Goal: Task Accomplishment & Management: Use online tool/utility

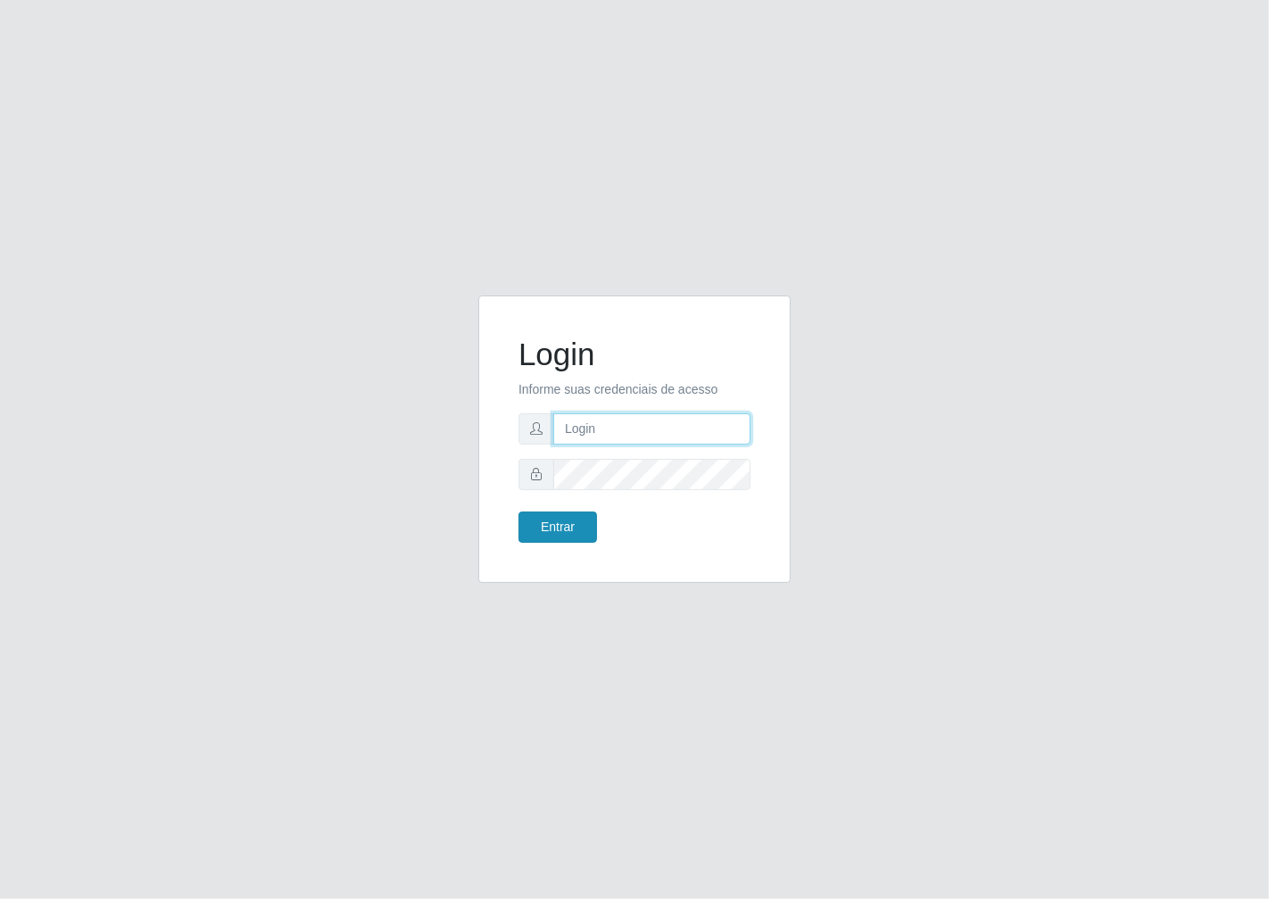
type input "janaina@iwof"
click at [562, 528] on button "Entrar" at bounding box center [557, 526] width 79 height 31
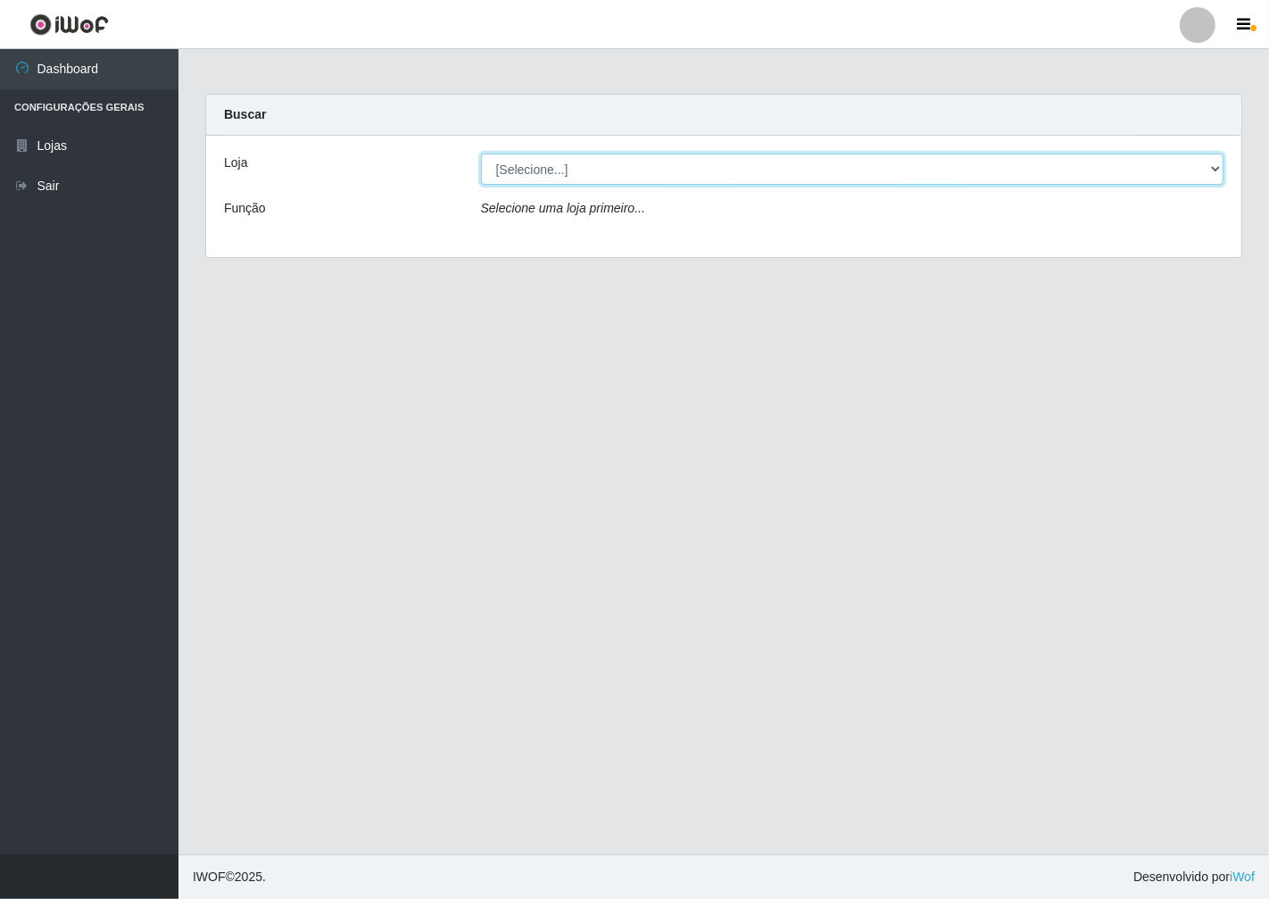
click at [1206, 175] on select "[Selecione...] Minimercado Filezão" at bounding box center [852, 168] width 743 height 31
select select "204"
click at [481, 153] on select "[Selecione...] Minimercado Filezão" at bounding box center [852, 168] width 743 height 31
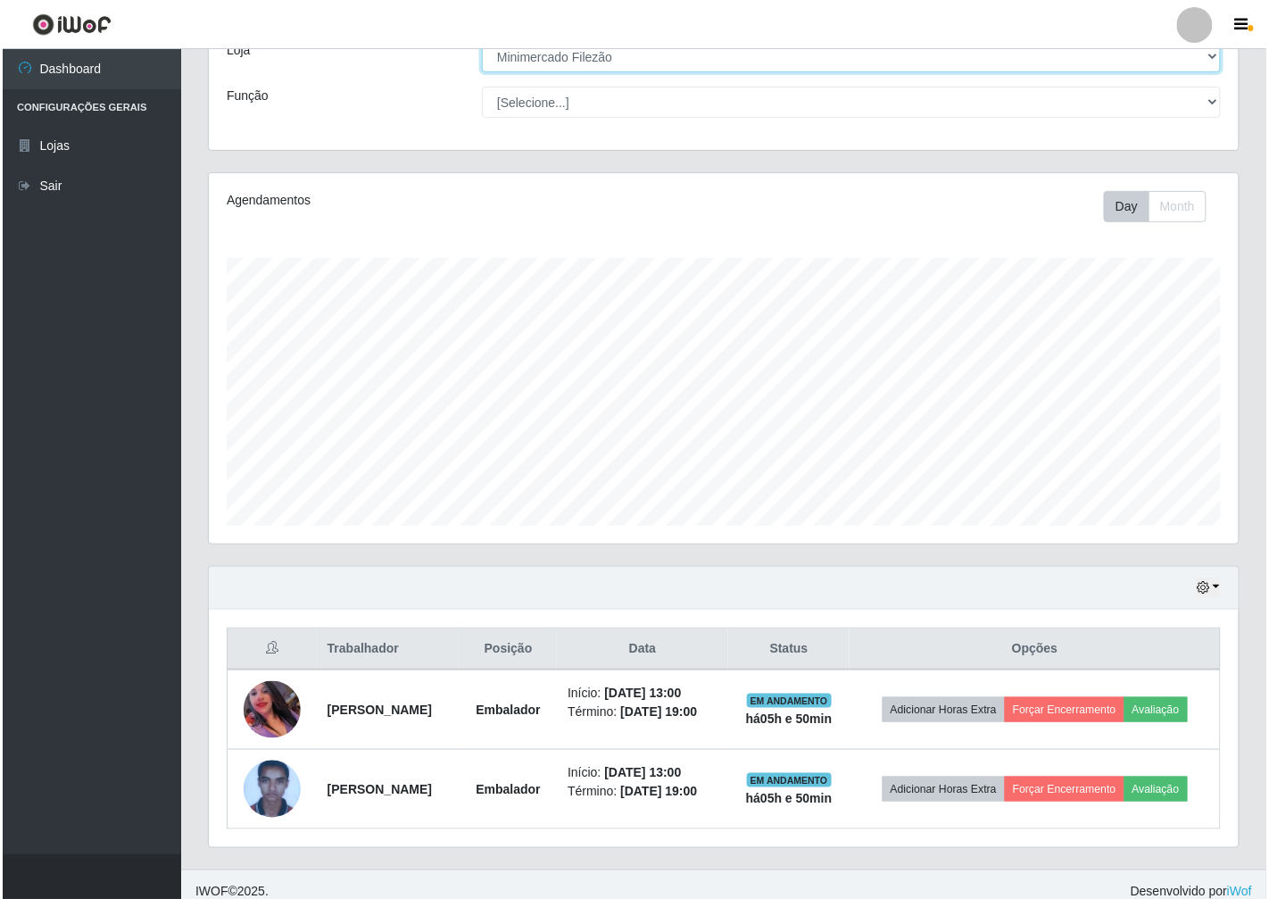
scroll to position [128, 0]
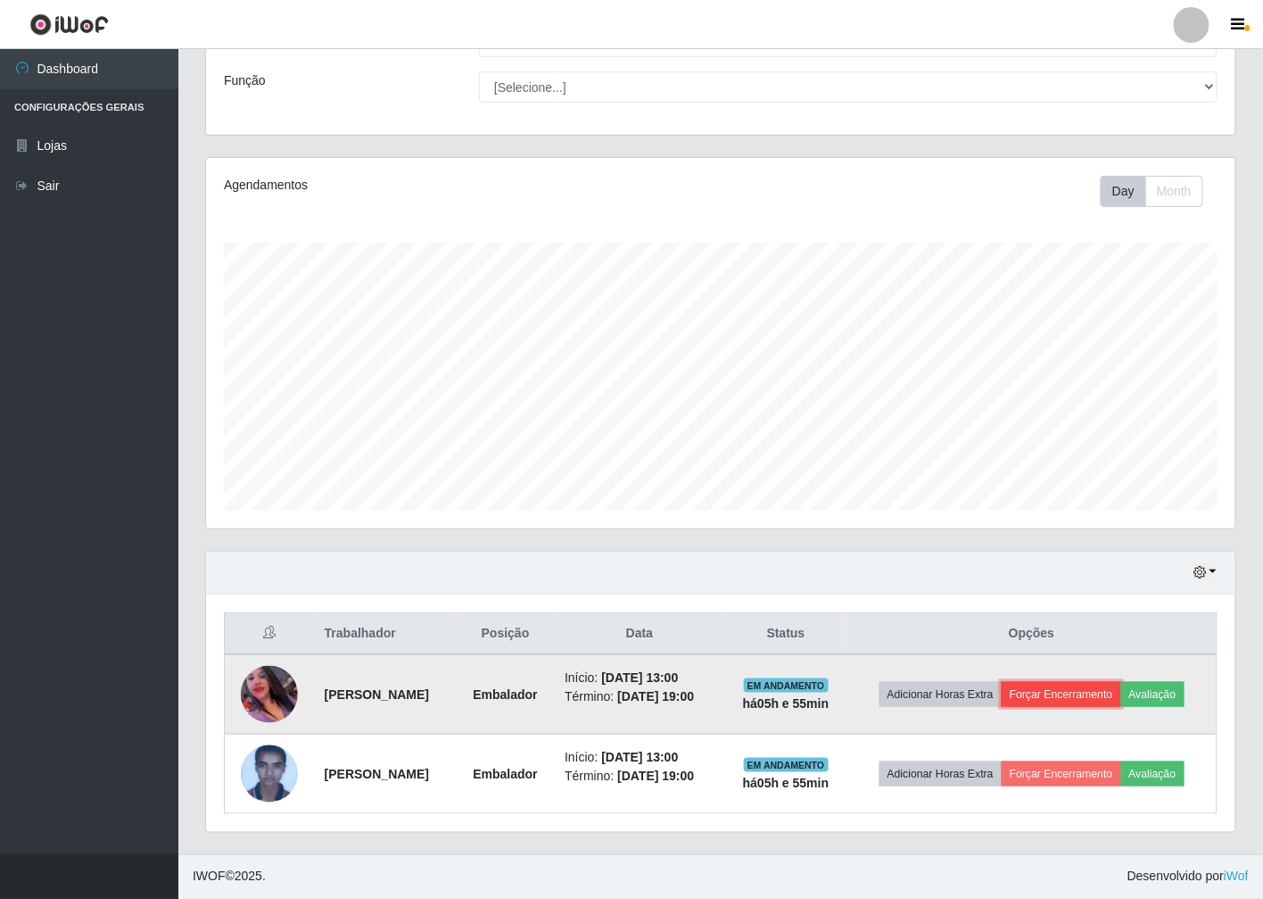
click at [1119, 692] on button "Forçar Encerramento" at bounding box center [1062, 694] width 120 height 25
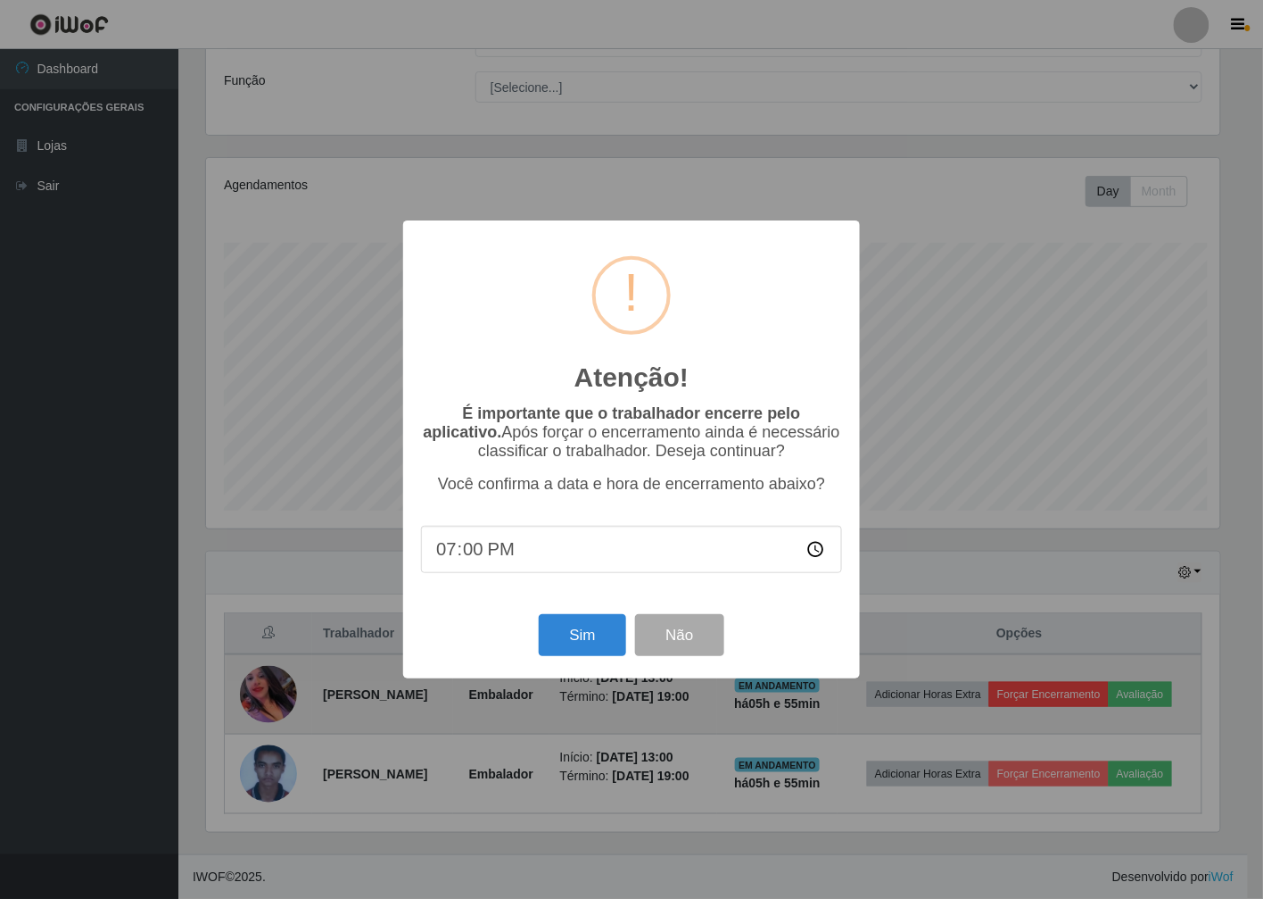
scroll to position [369, 1019]
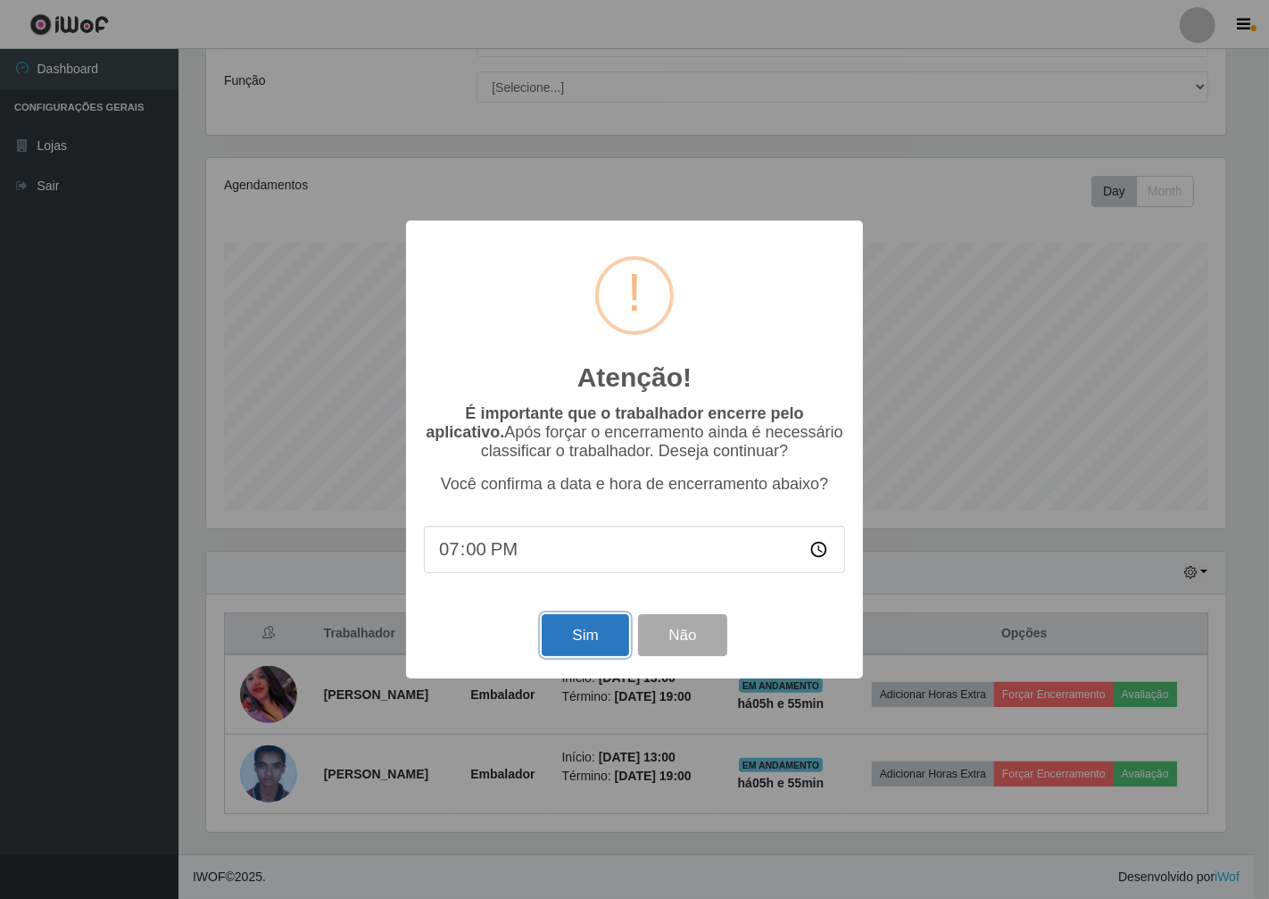
click at [572, 638] on button "Sim" at bounding box center [585, 635] width 87 height 42
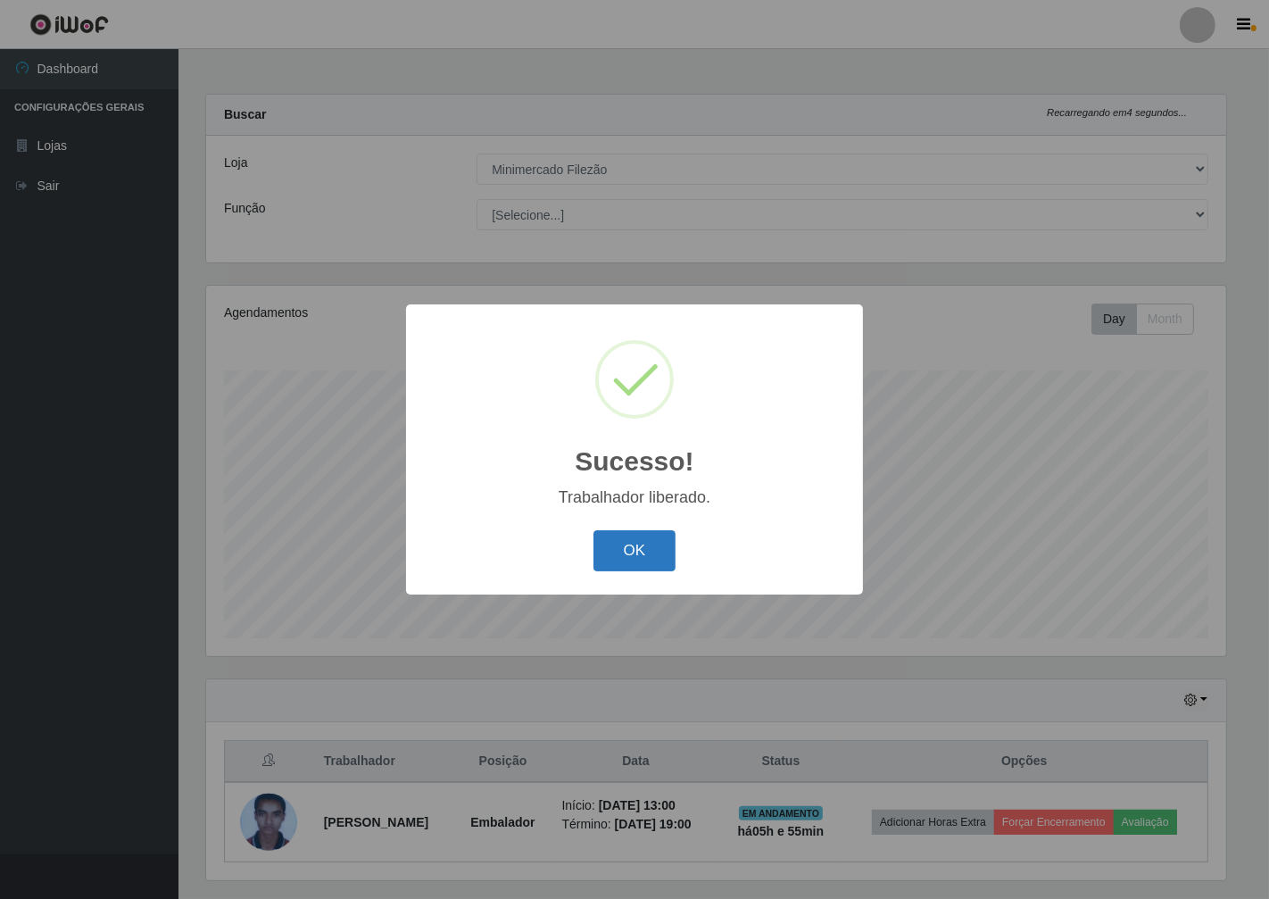
click at [644, 531] on button "OK" at bounding box center [634, 551] width 83 height 42
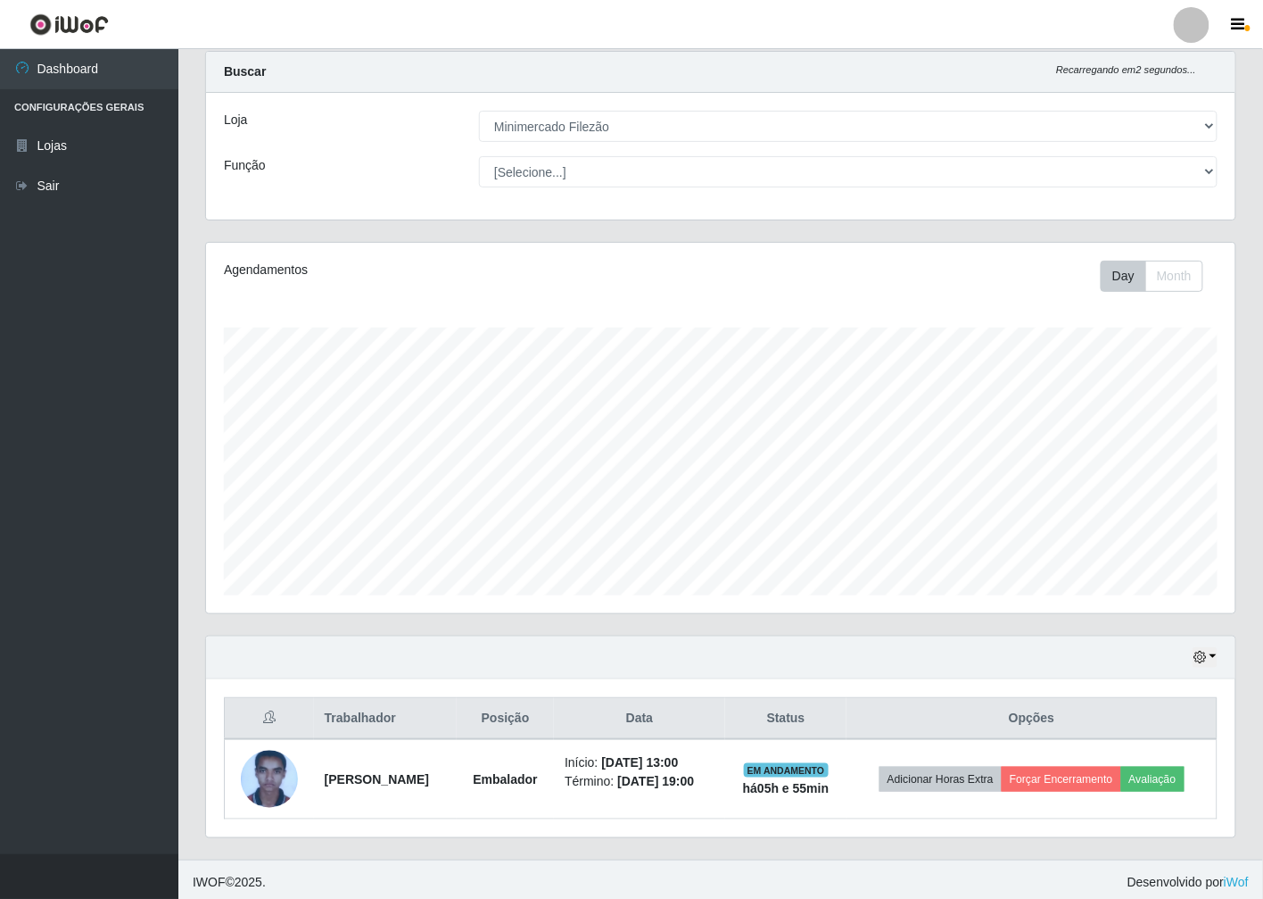
scroll to position [47, 0]
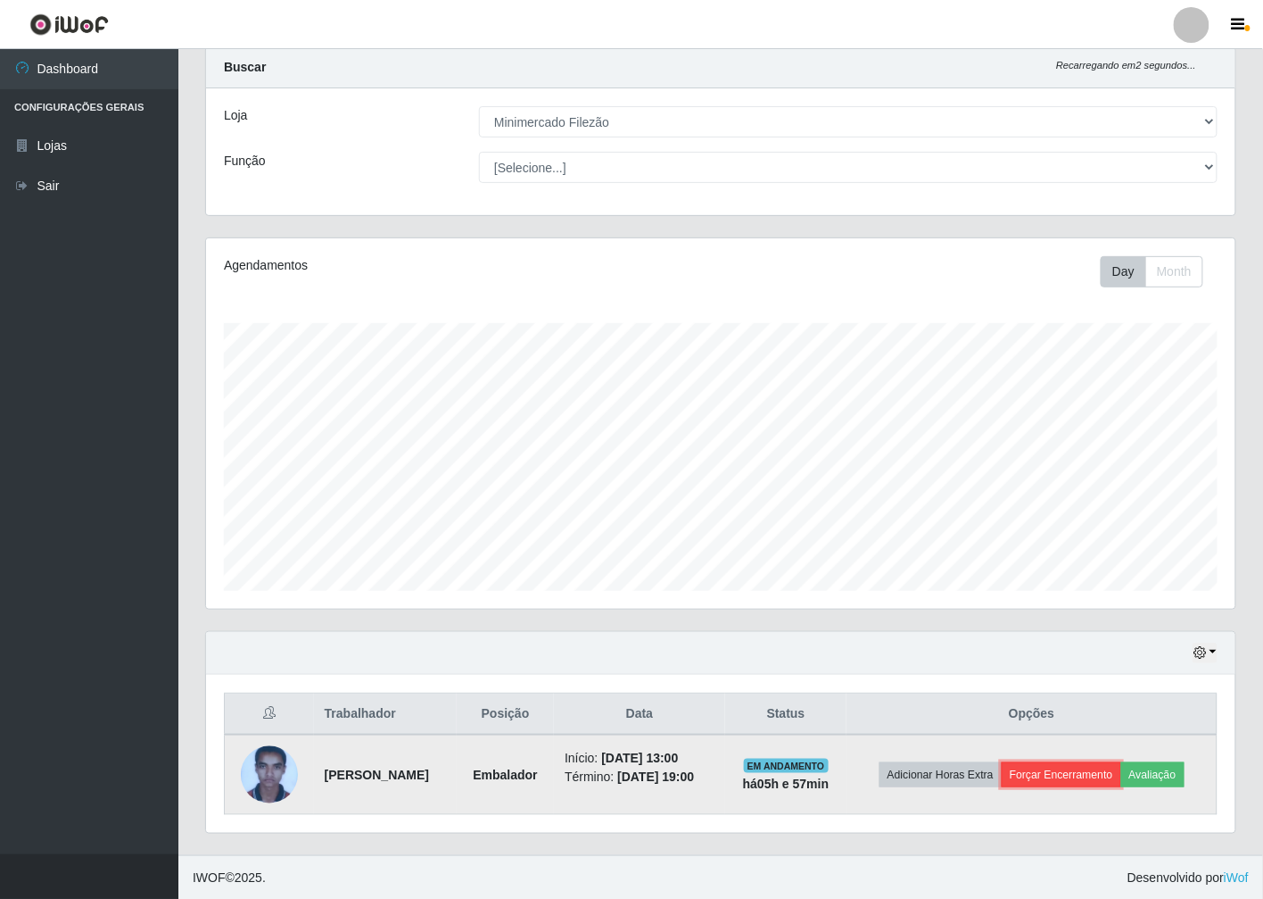
click at [1089, 772] on button "Forçar Encerramento" at bounding box center [1062, 774] width 120 height 25
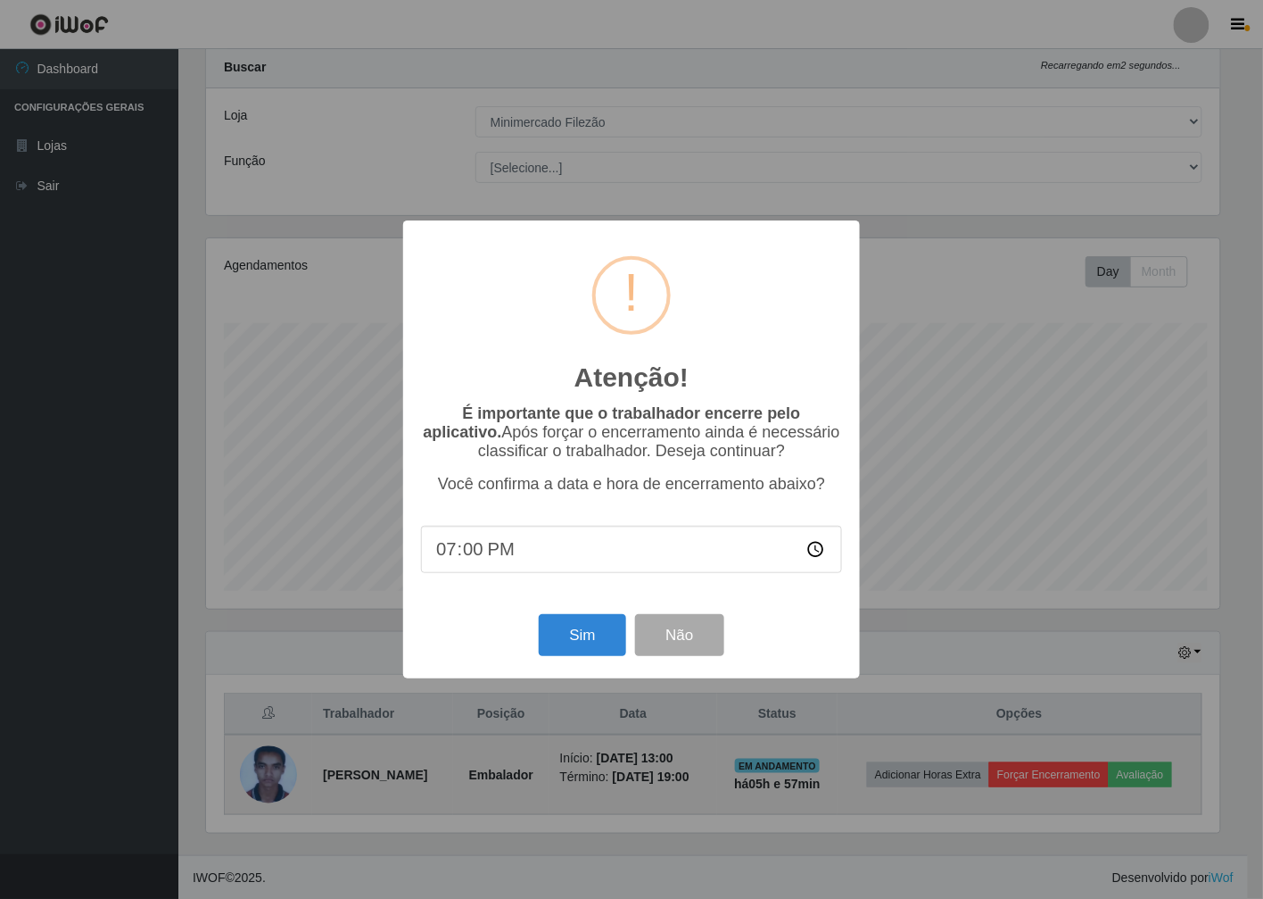
scroll to position [369, 1019]
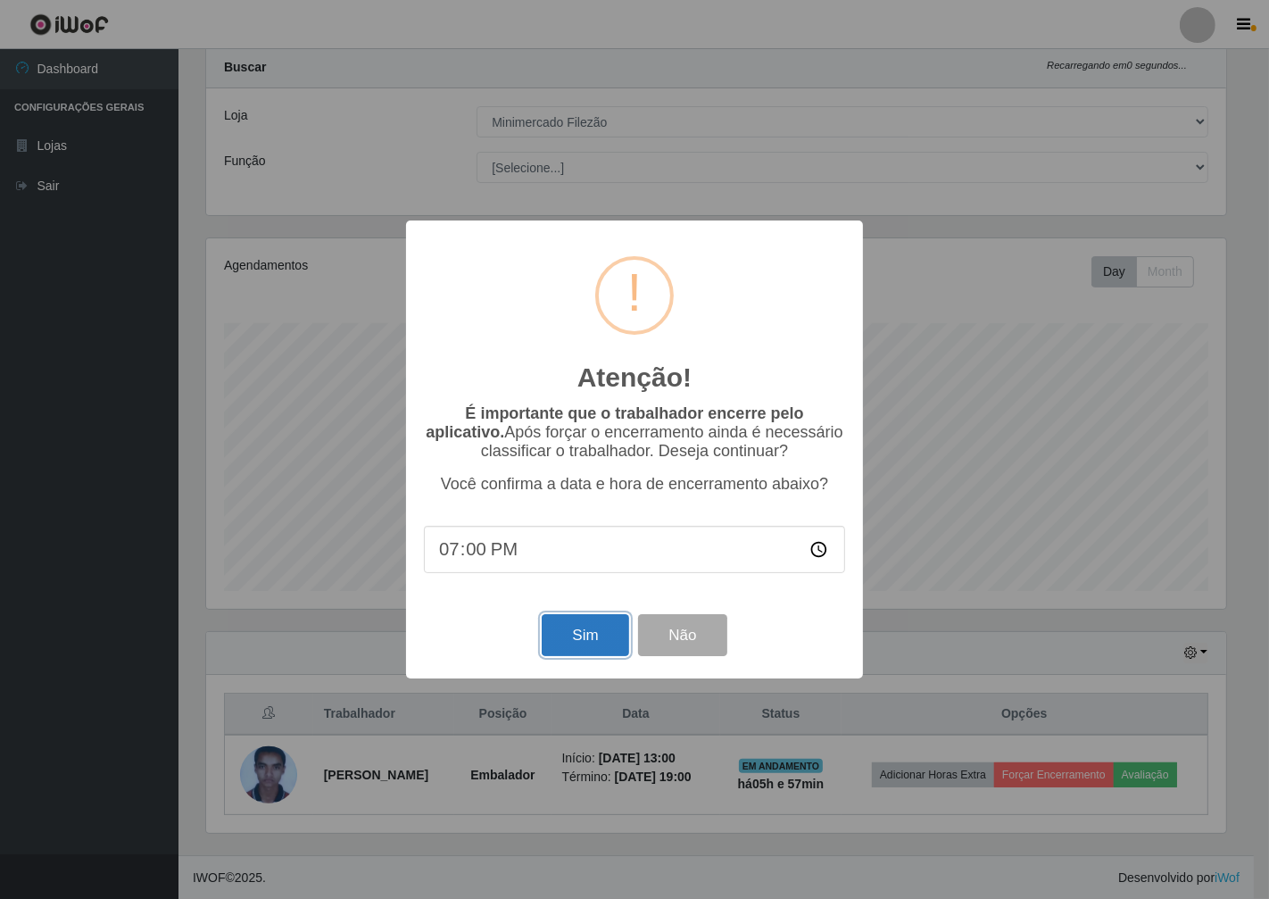
click at [587, 647] on button "Sim" at bounding box center [585, 635] width 87 height 42
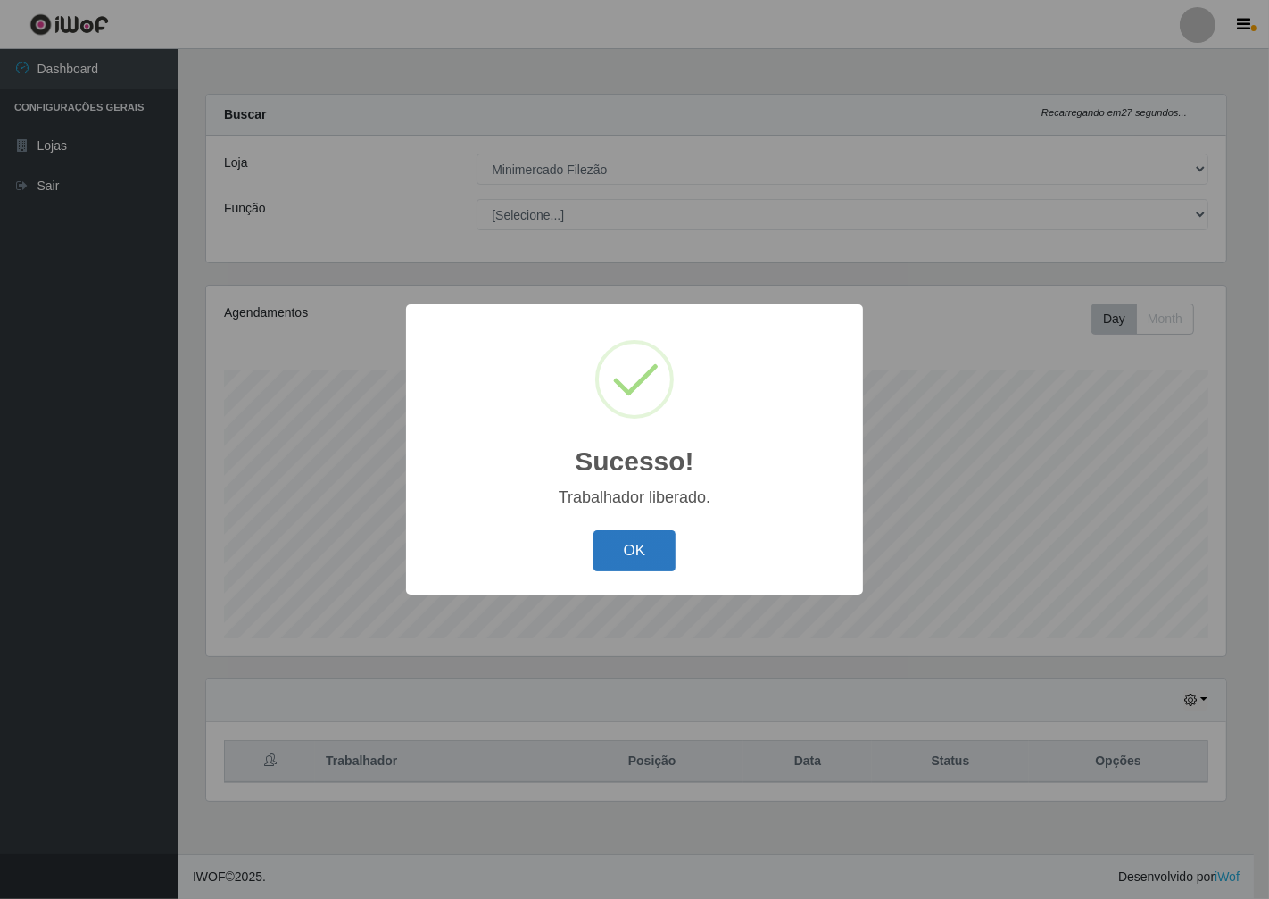
click at [636, 544] on button "OK" at bounding box center [634, 551] width 83 height 42
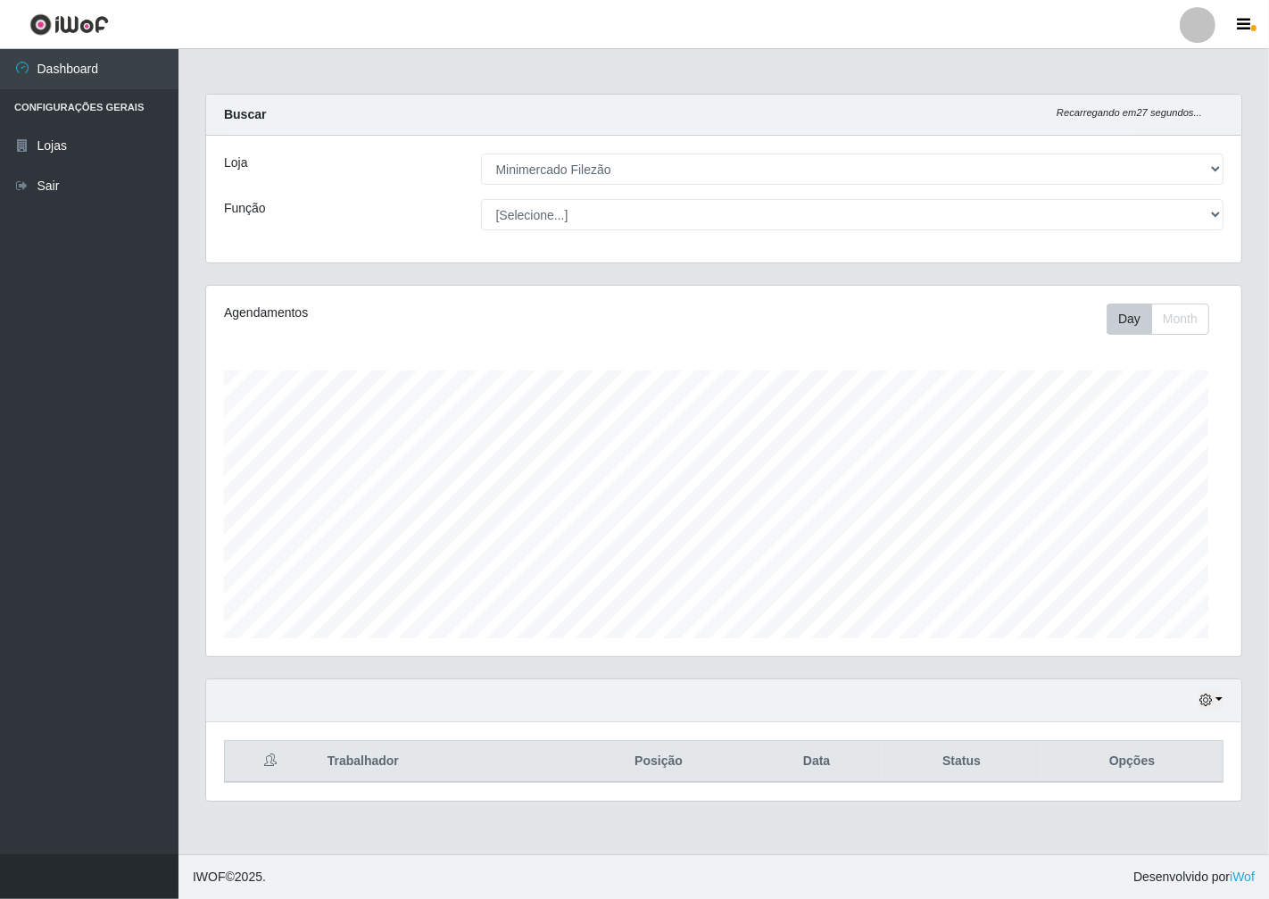
scroll to position [369, 1035]
